Goal: Task Accomplishment & Management: Manage account settings

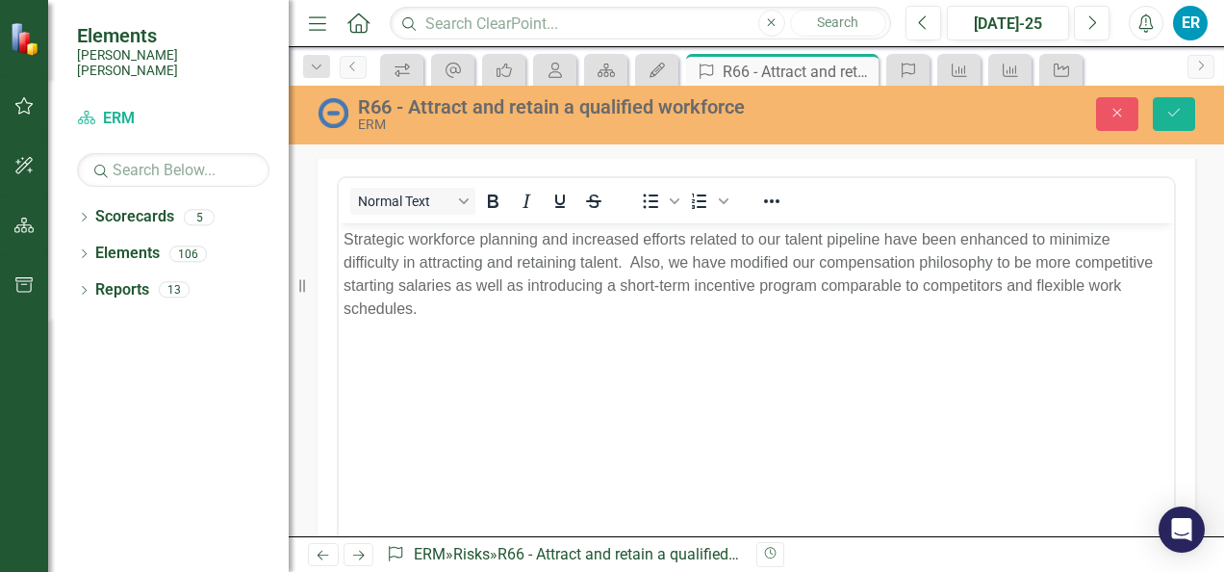
scroll to position [577, 0]
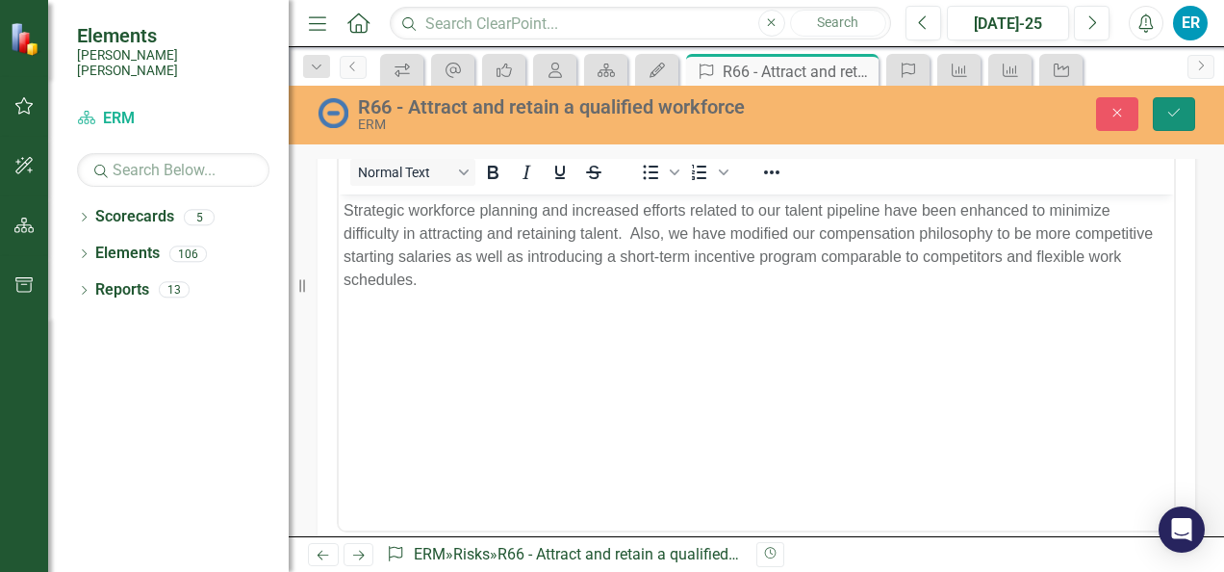
click at [1180, 114] on icon "Save" at bounding box center [1173, 112] width 17 height 13
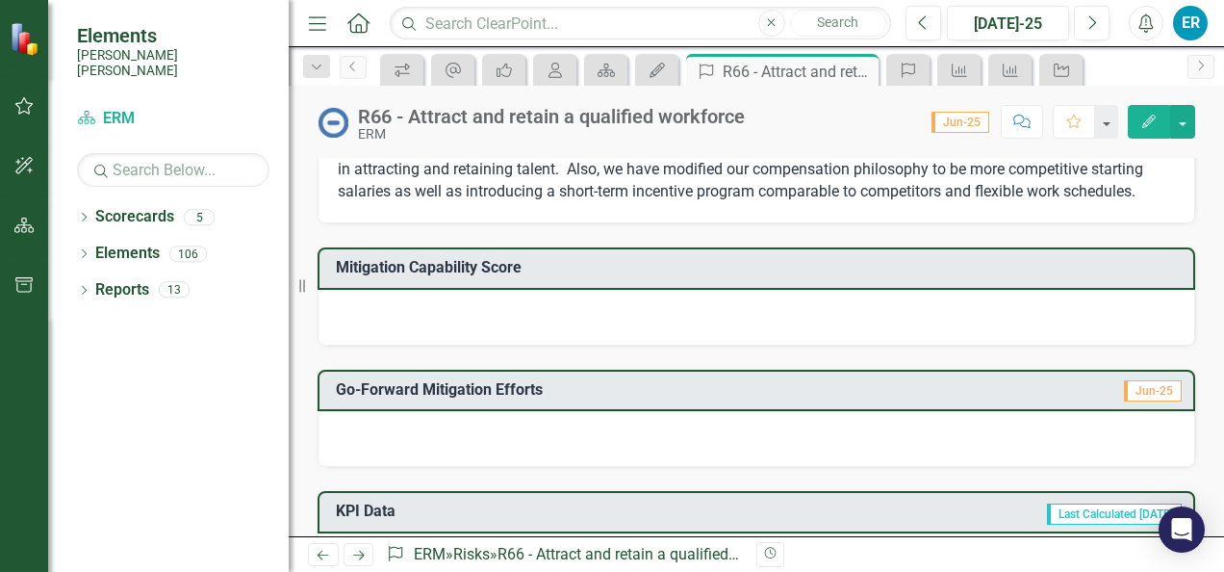
click at [354, 337] on div at bounding box center [756, 318] width 877 height 56
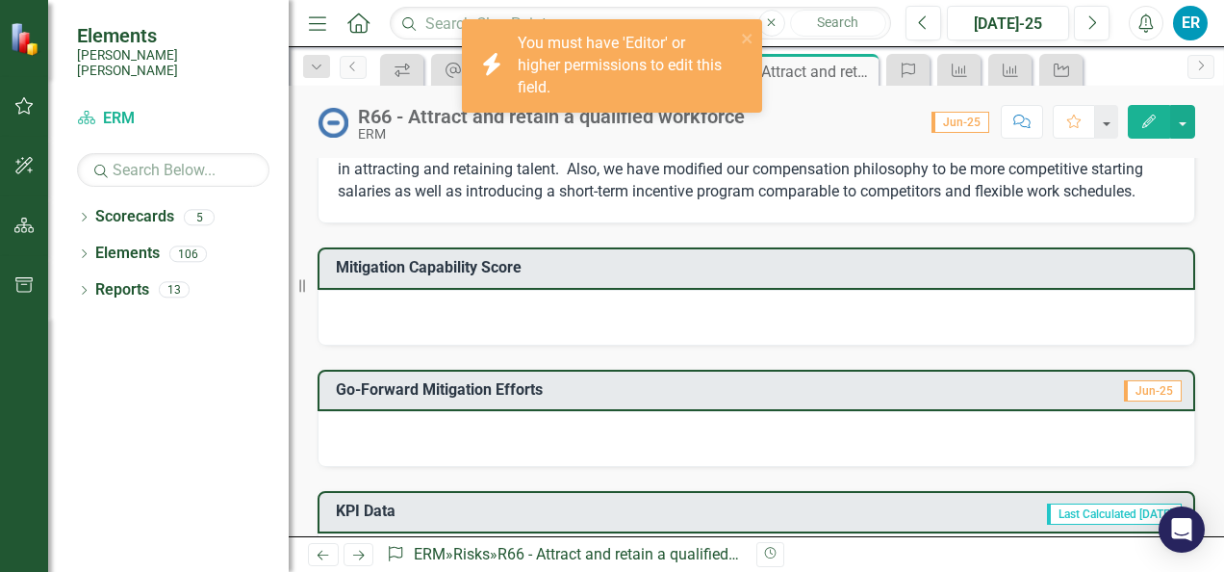
click at [346, 290] on div "Mitigation Capability Score" at bounding box center [756, 268] width 877 height 42
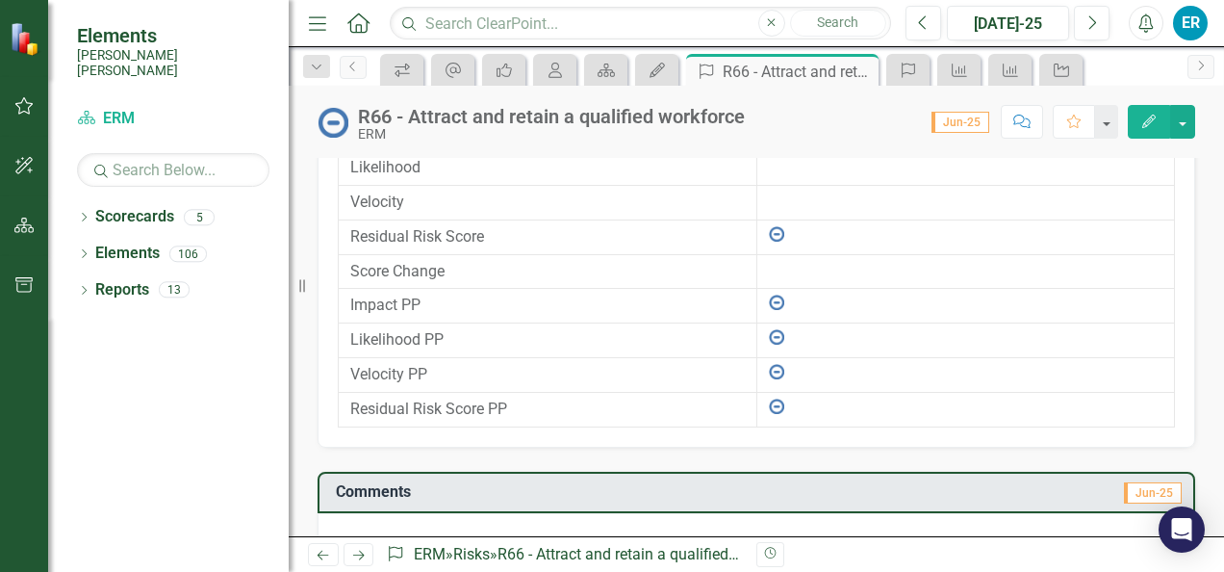
scroll to position [1412, 0]
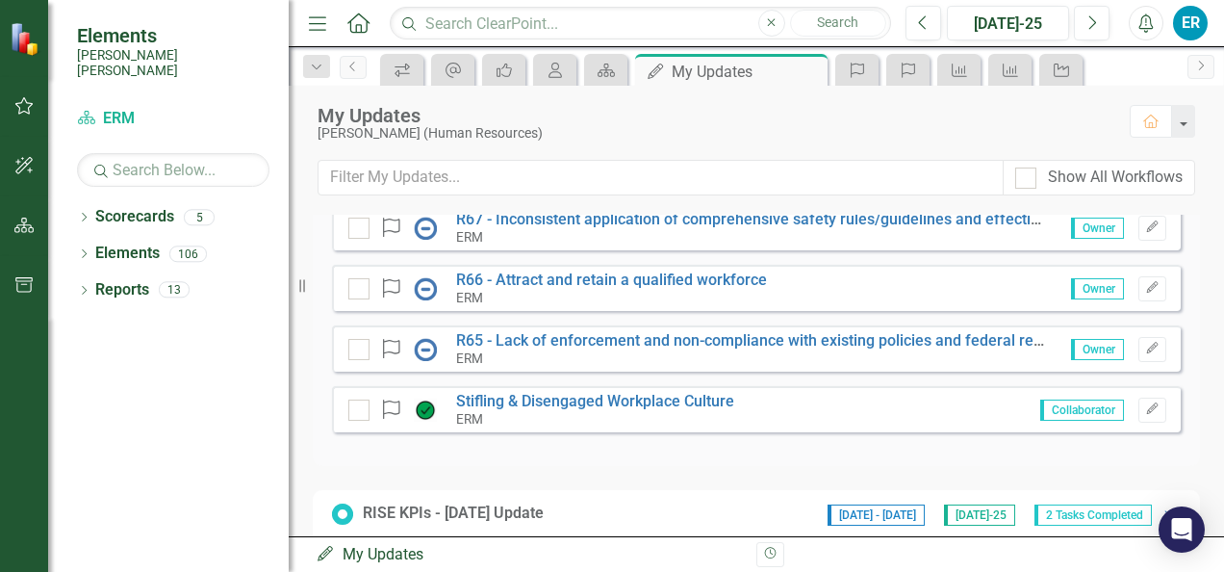
scroll to position [192, 0]
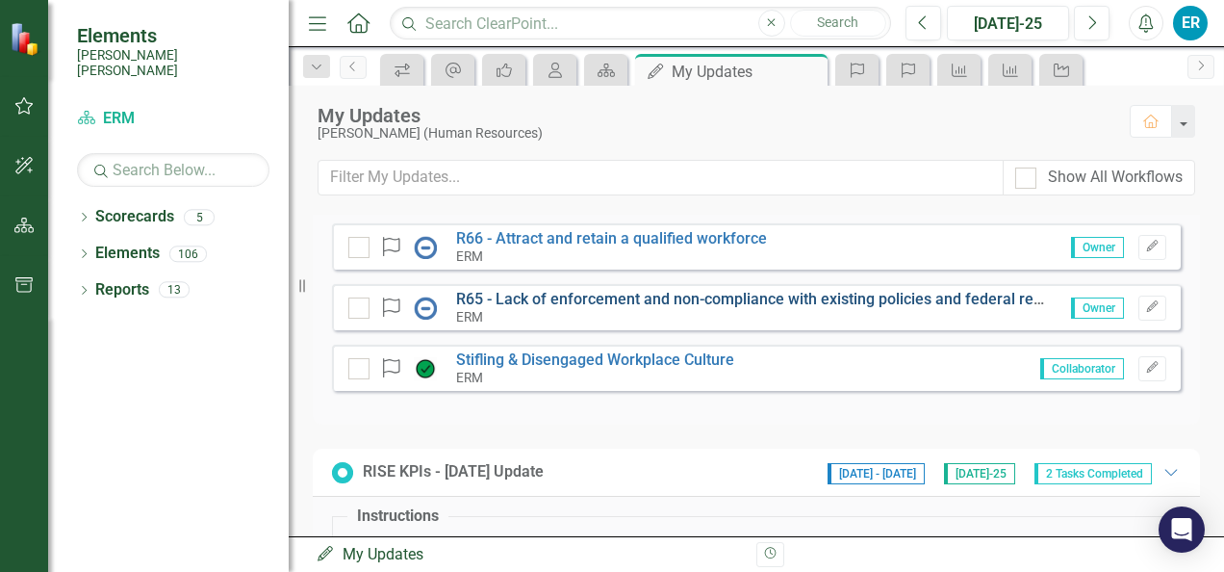
click at [628, 291] on link "R65 - Lack of enforcement and non-compliance with existing policies and federal…" at bounding box center [778, 299] width 645 height 18
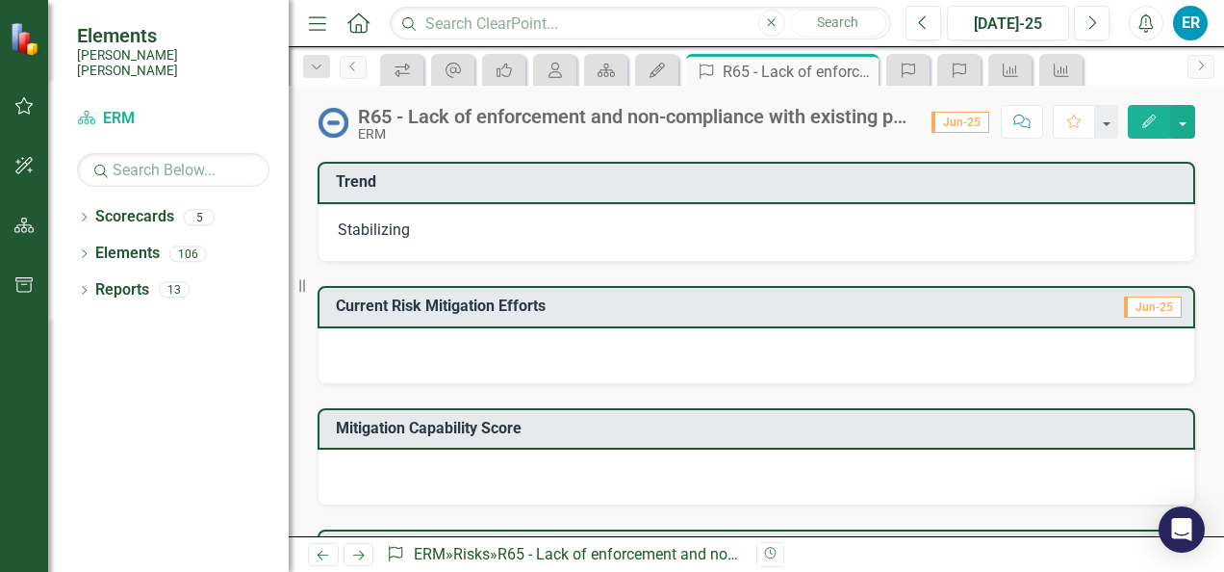
scroll to position [383, 0]
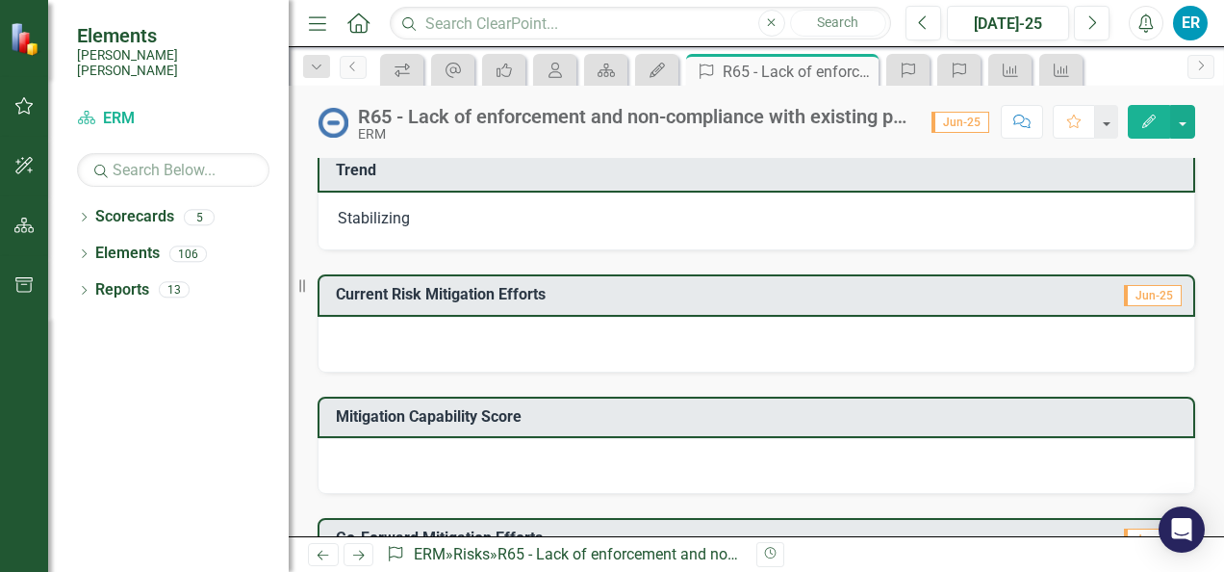
click at [416, 306] on td "Current Risk Mitigation Efforts" at bounding box center [666, 297] width 660 height 32
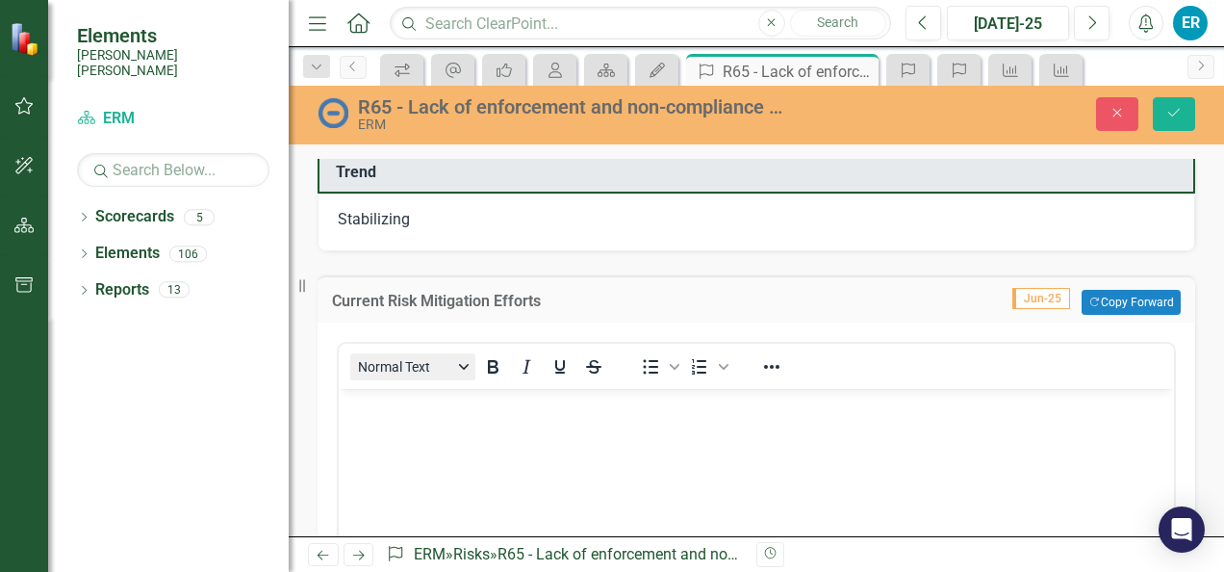
scroll to position [0, 0]
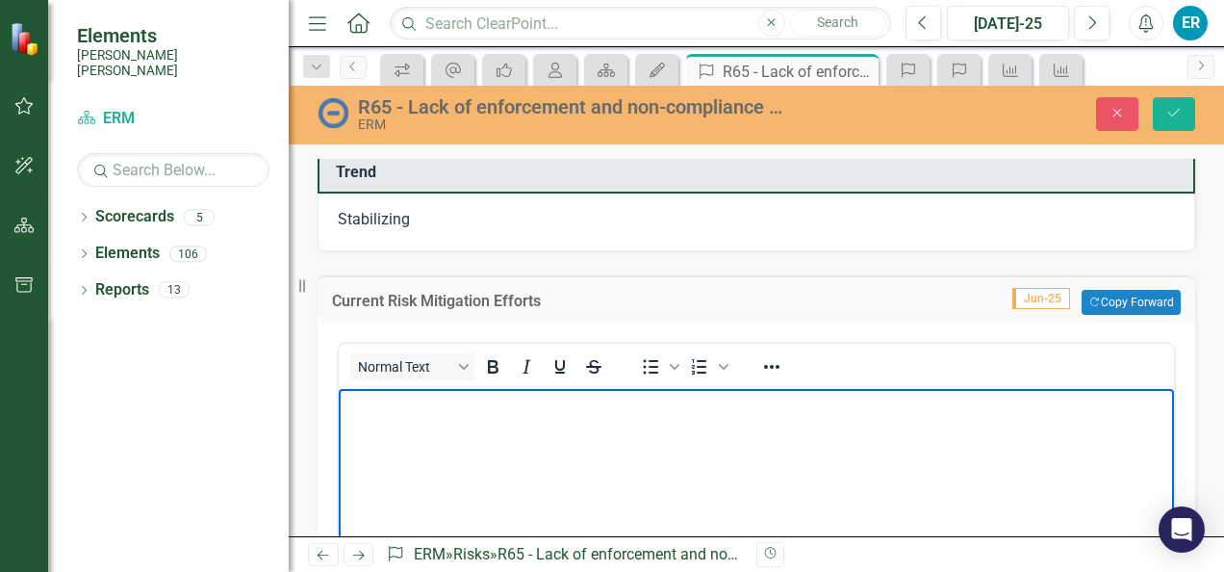
click at [377, 414] on p "Rich Text Area. Press ALT-0 for help." at bounding box center [756, 405] width 826 height 23
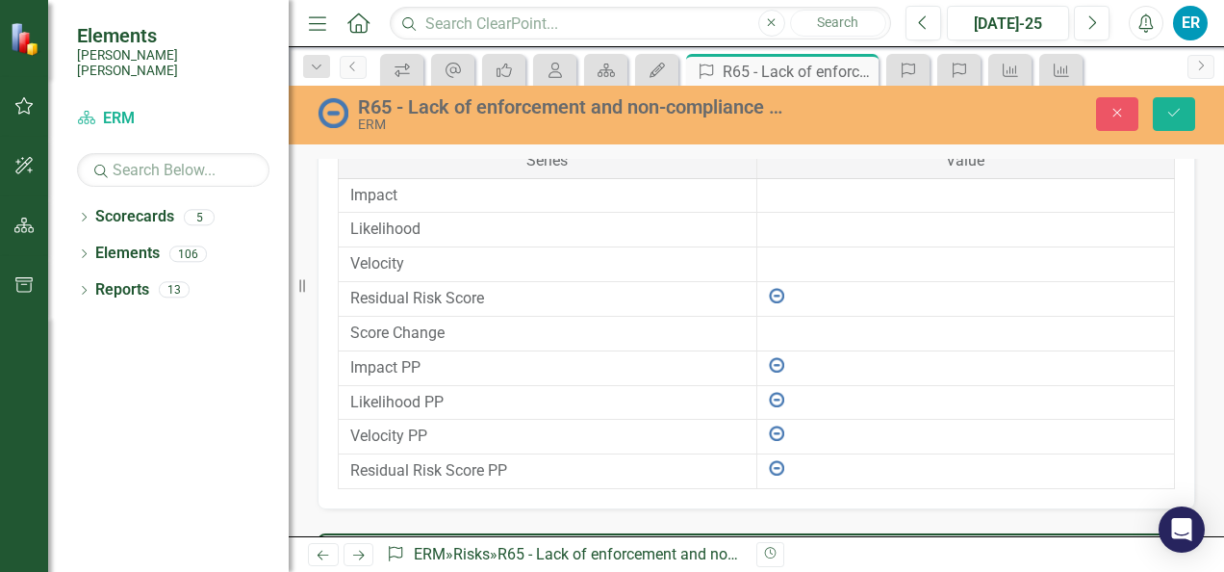
scroll to position [1482, 0]
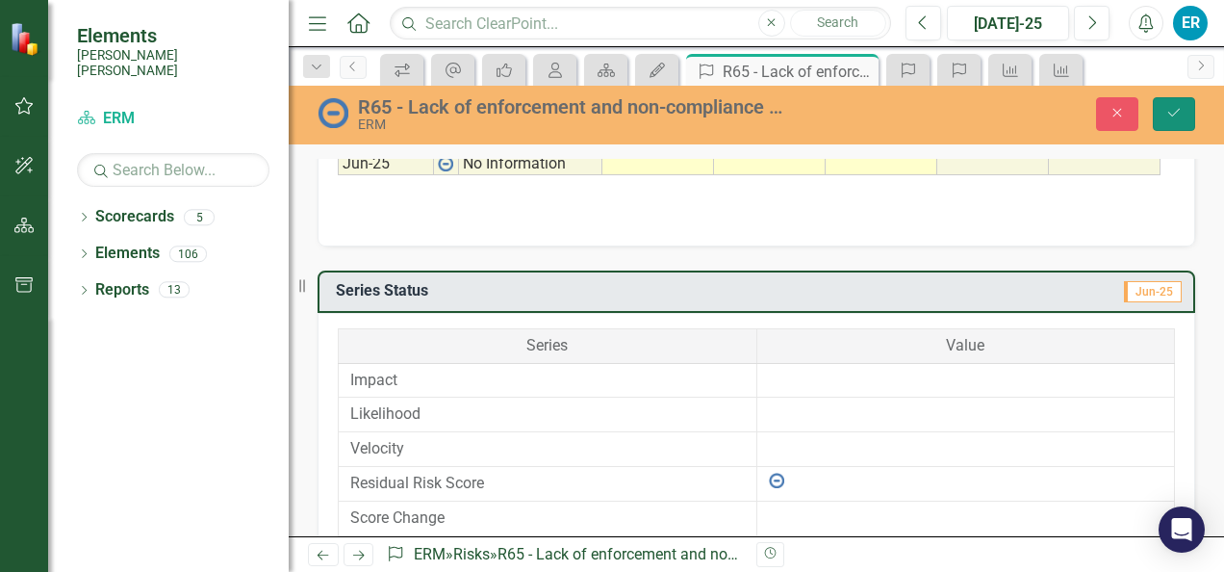
click at [1173, 111] on icon "Save" at bounding box center [1173, 112] width 17 height 13
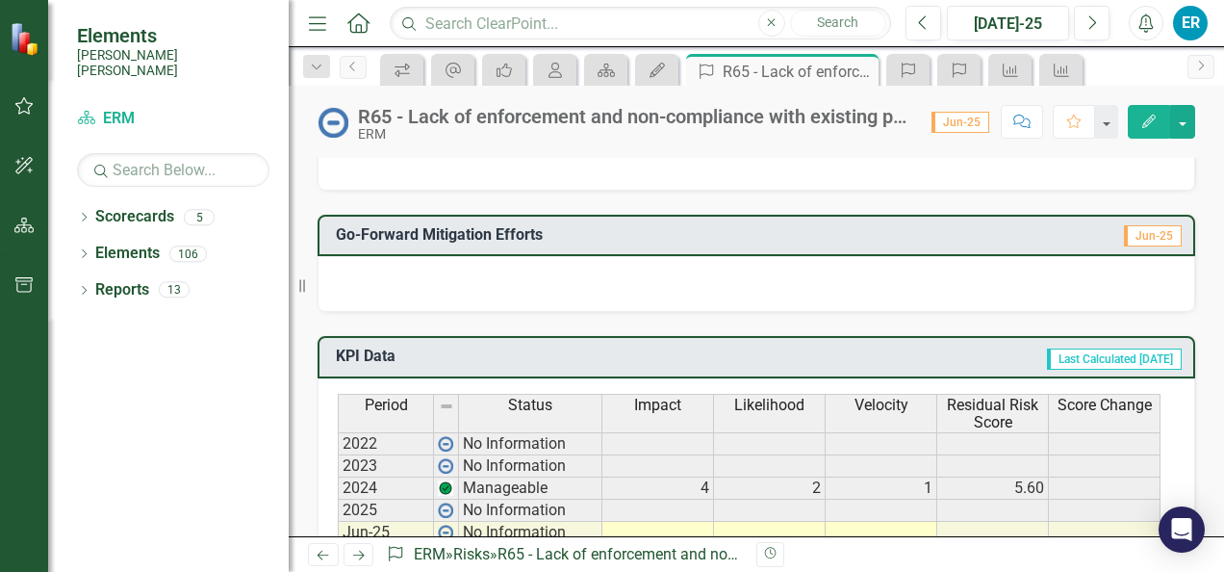
scroll to position [695, 0]
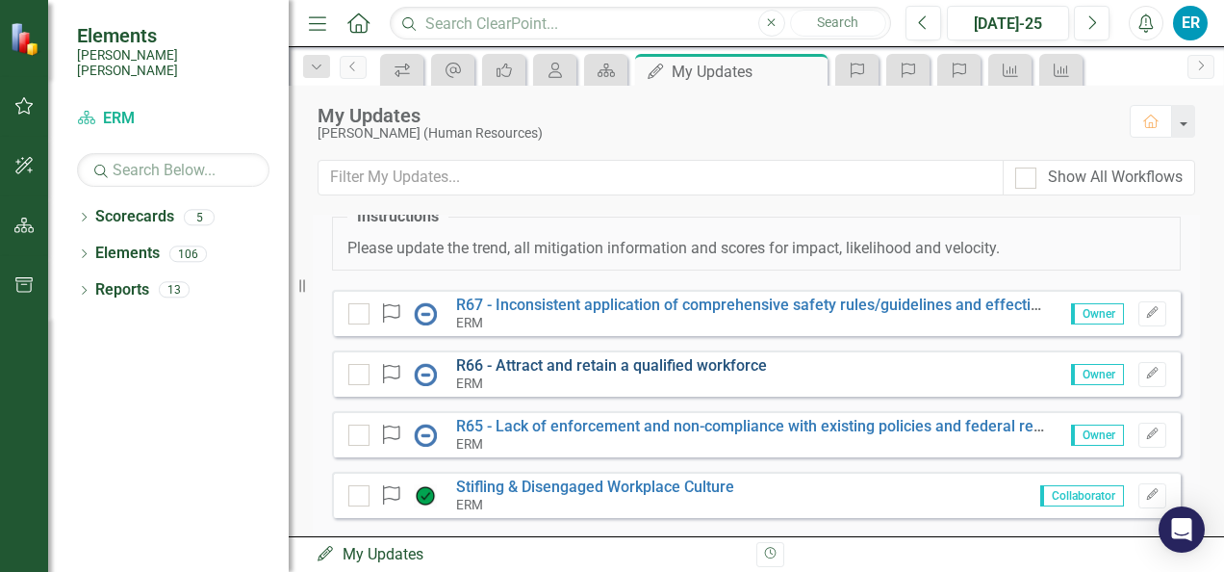
scroll to position [96, 0]
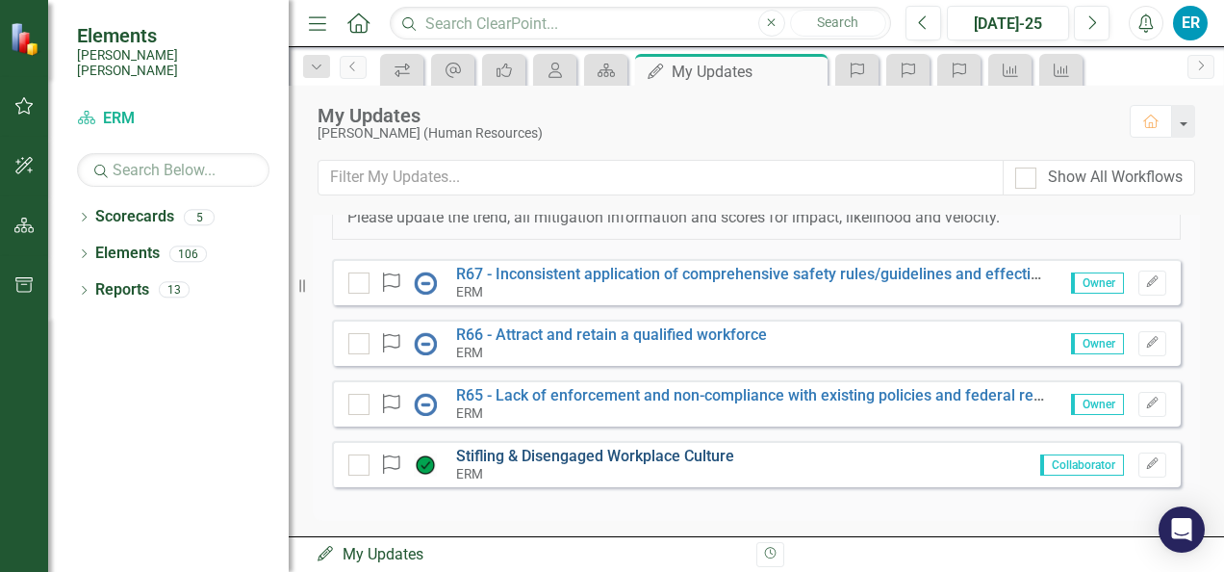
click at [547, 452] on link "Stifling & Disengaged Workplace Culture" at bounding box center [595, 455] width 278 height 18
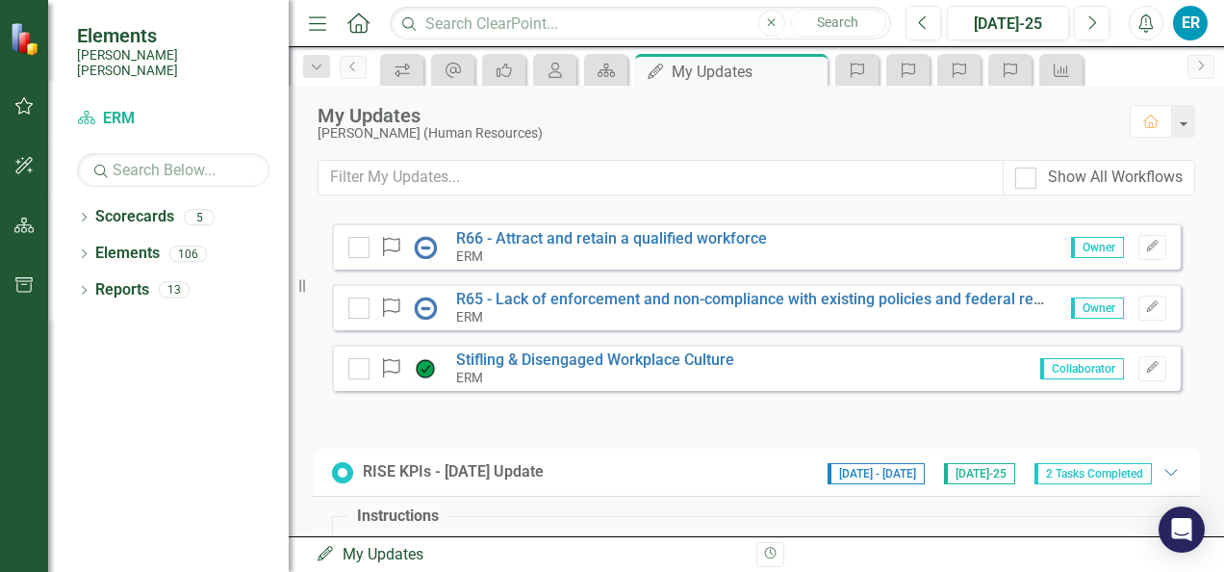
scroll to position [96, 0]
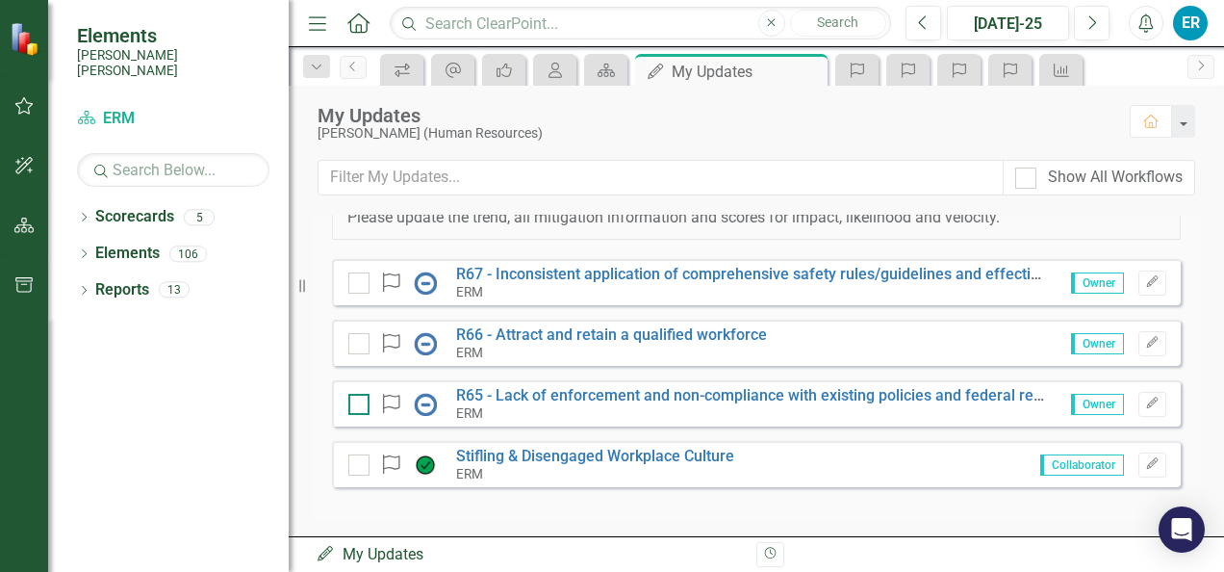
click at [356, 399] on input "checkbox" at bounding box center [354, 400] width 13 height 13
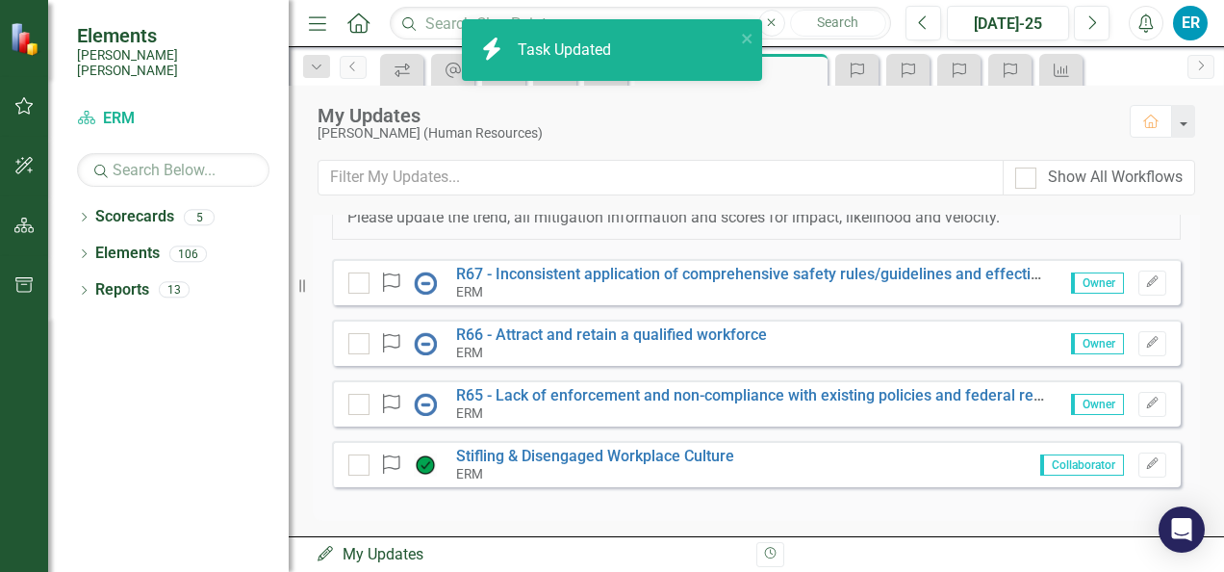
checkbox input "true"
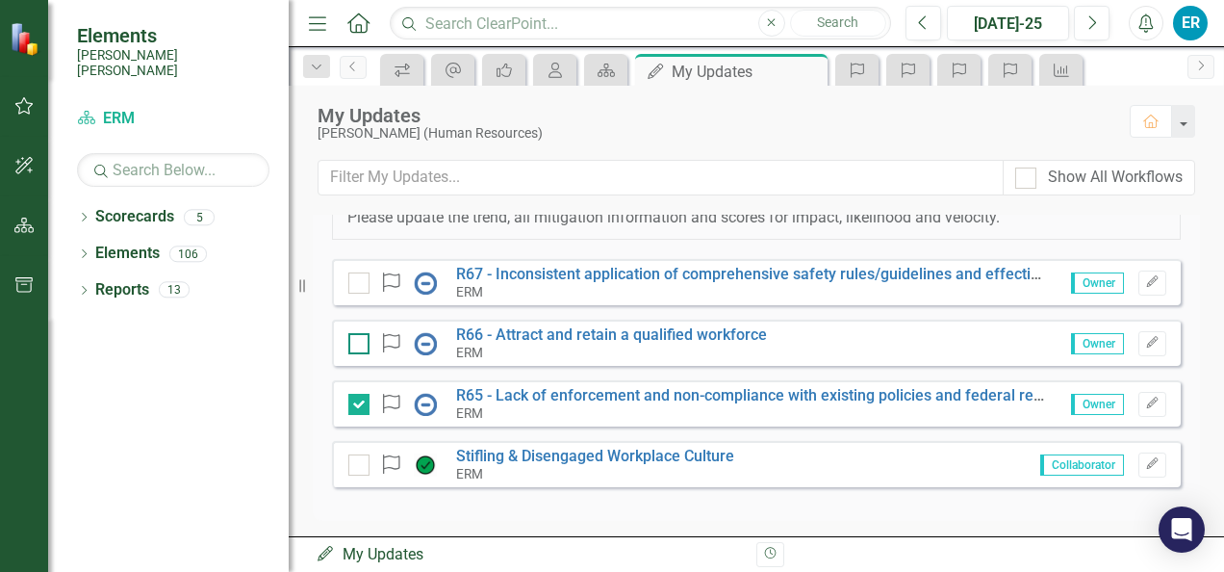
click at [352, 341] on input "checkbox" at bounding box center [354, 339] width 13 height 13
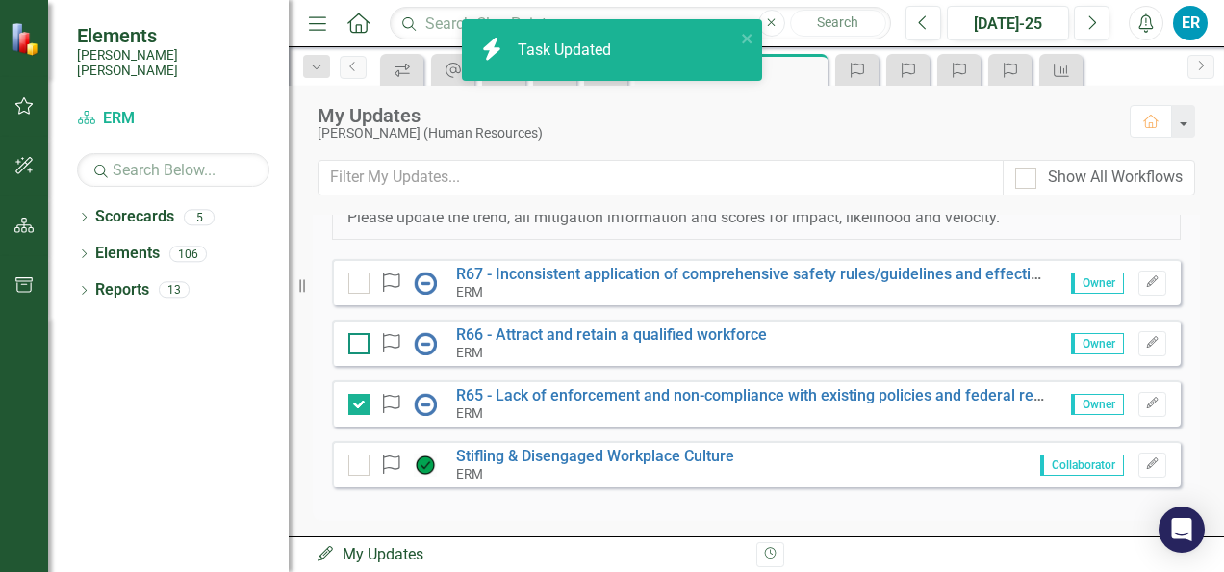
checkbox input "true"
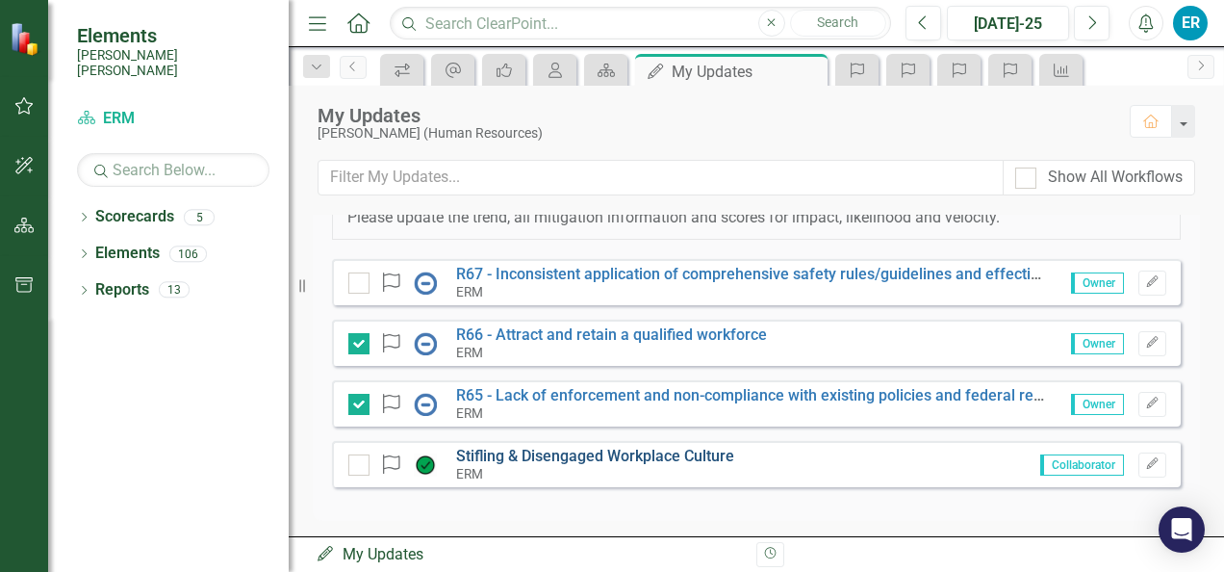
click at [560, 452] on link "Stifling & Disengaged Workplace Culture" at bounding box center [595, 455] width 278 height 18
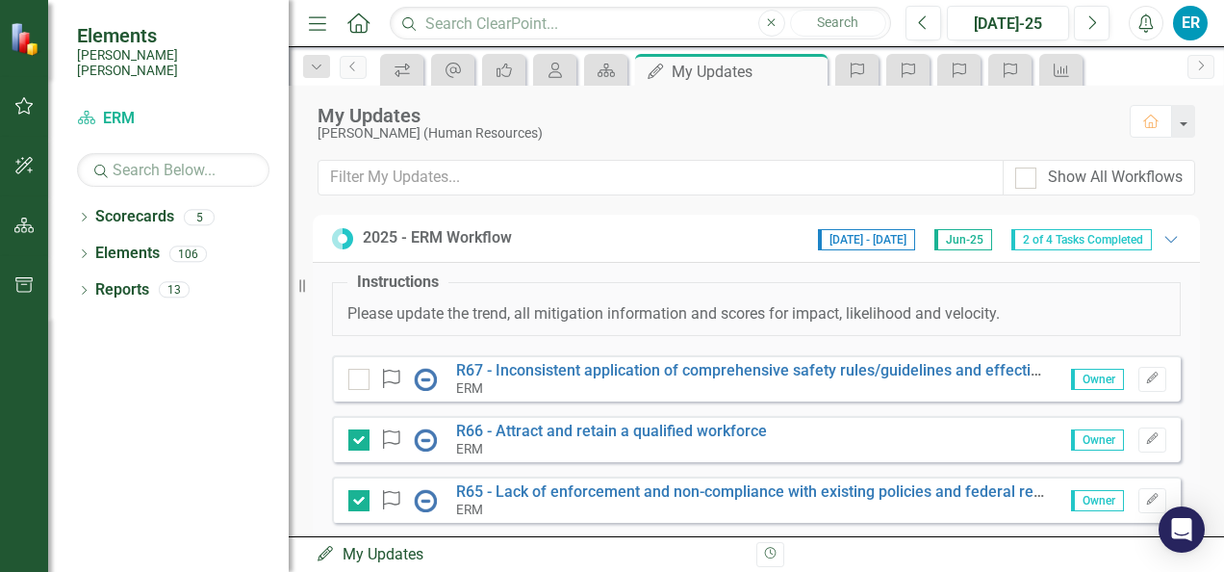
scroll to position [192, 0]
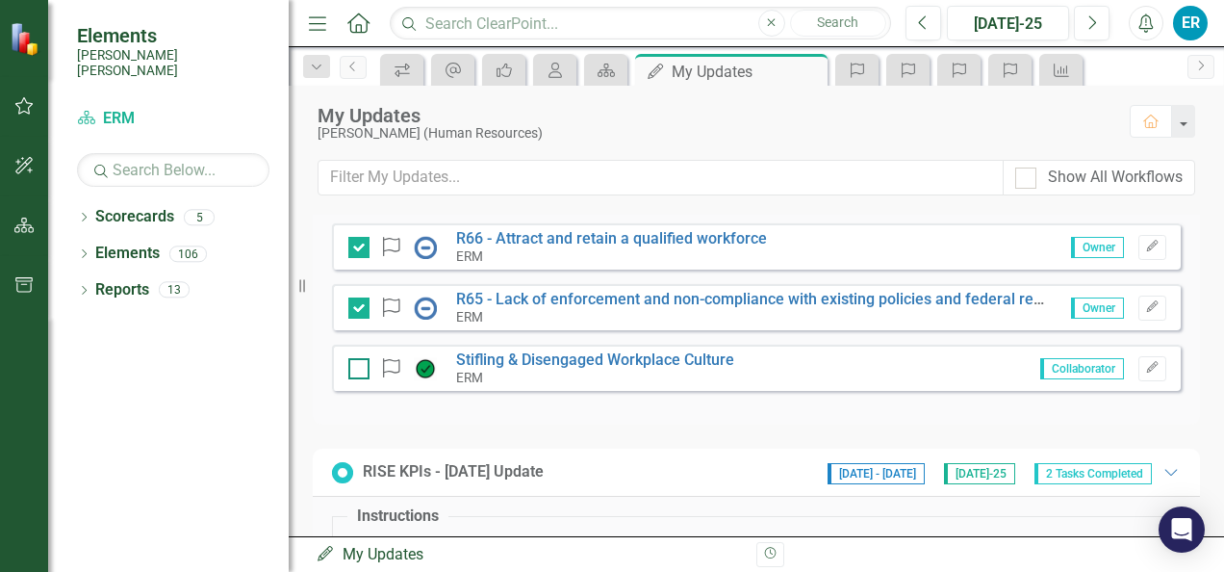
click at [360, 371] on div at bounding box center [358, 368] width 21 height 21
click at [360, 370] on input "checkbox" at bounding box center [354, 364] width 13 height 13
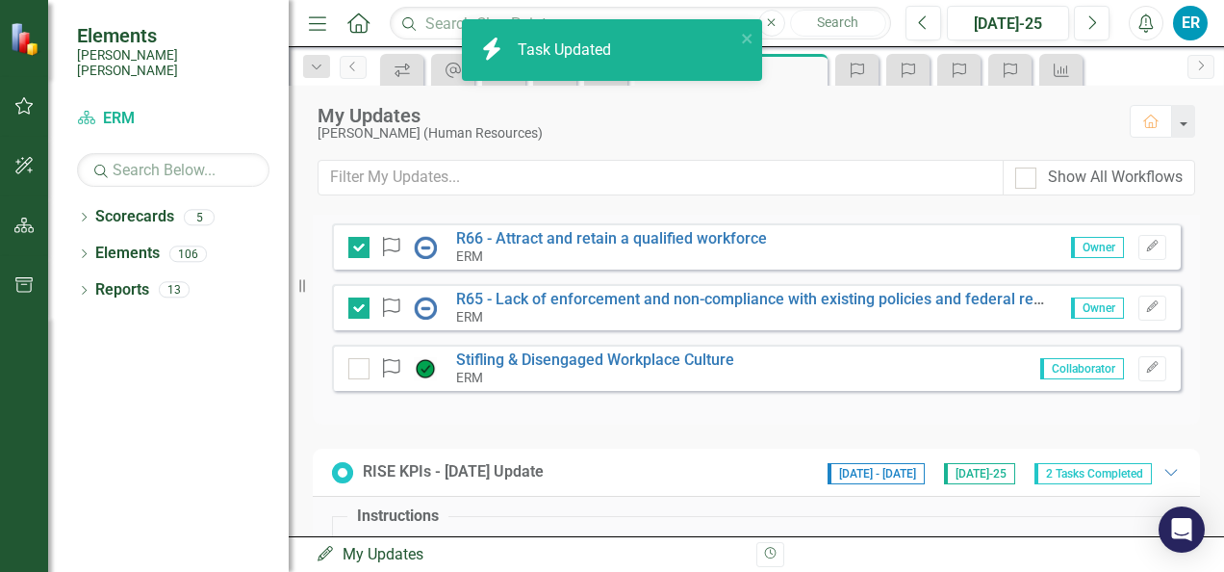
checkbox input "true"
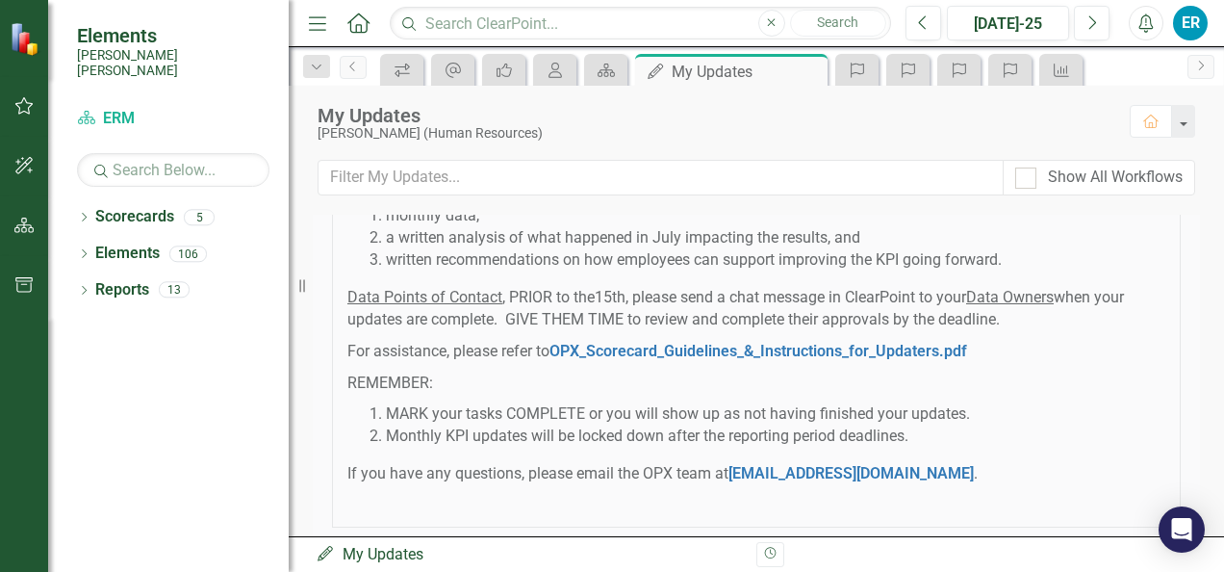
scroll to position [748, 0]
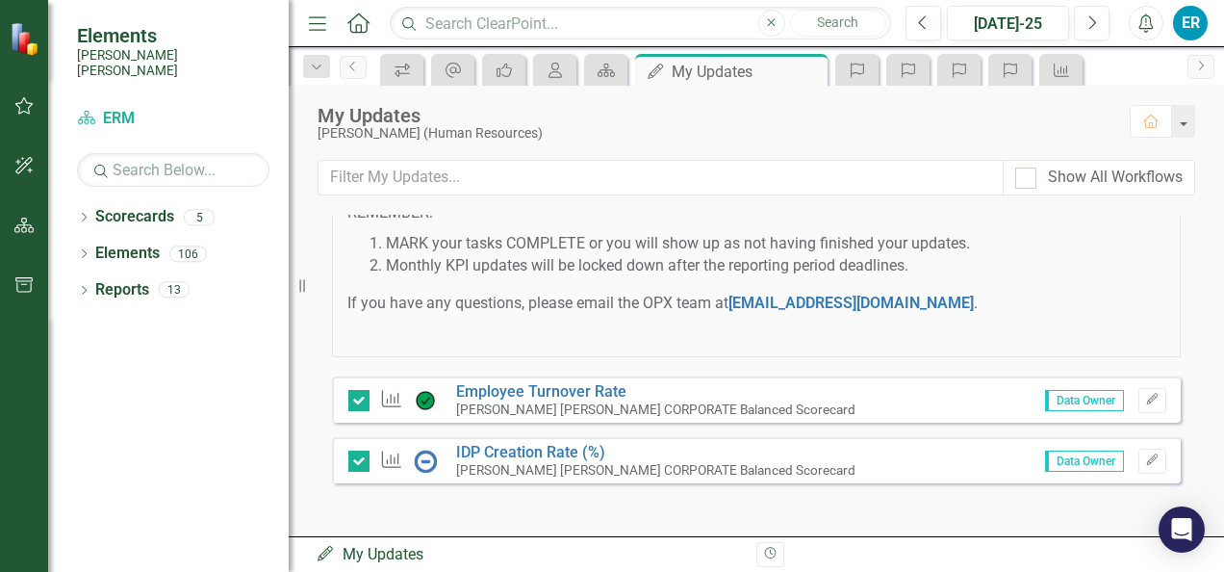
click at [394, 554] on div "My Updates My Updates" at bounding box center [529, 555] width 426 height 22
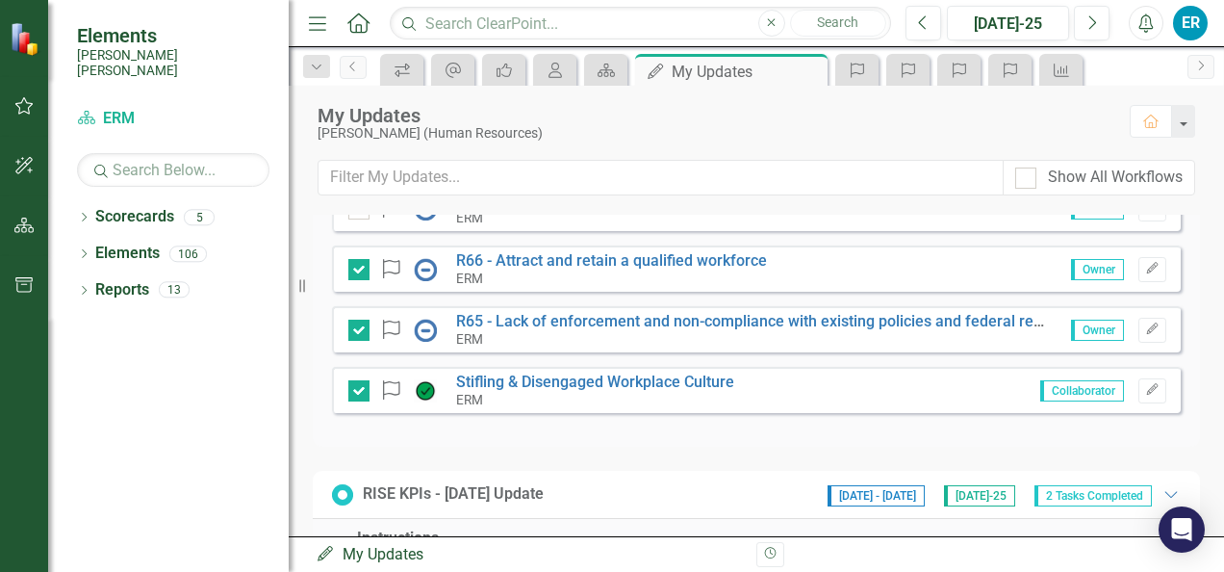
scroll to position [0, 0]
